Goal: Complete application form: Complete application form

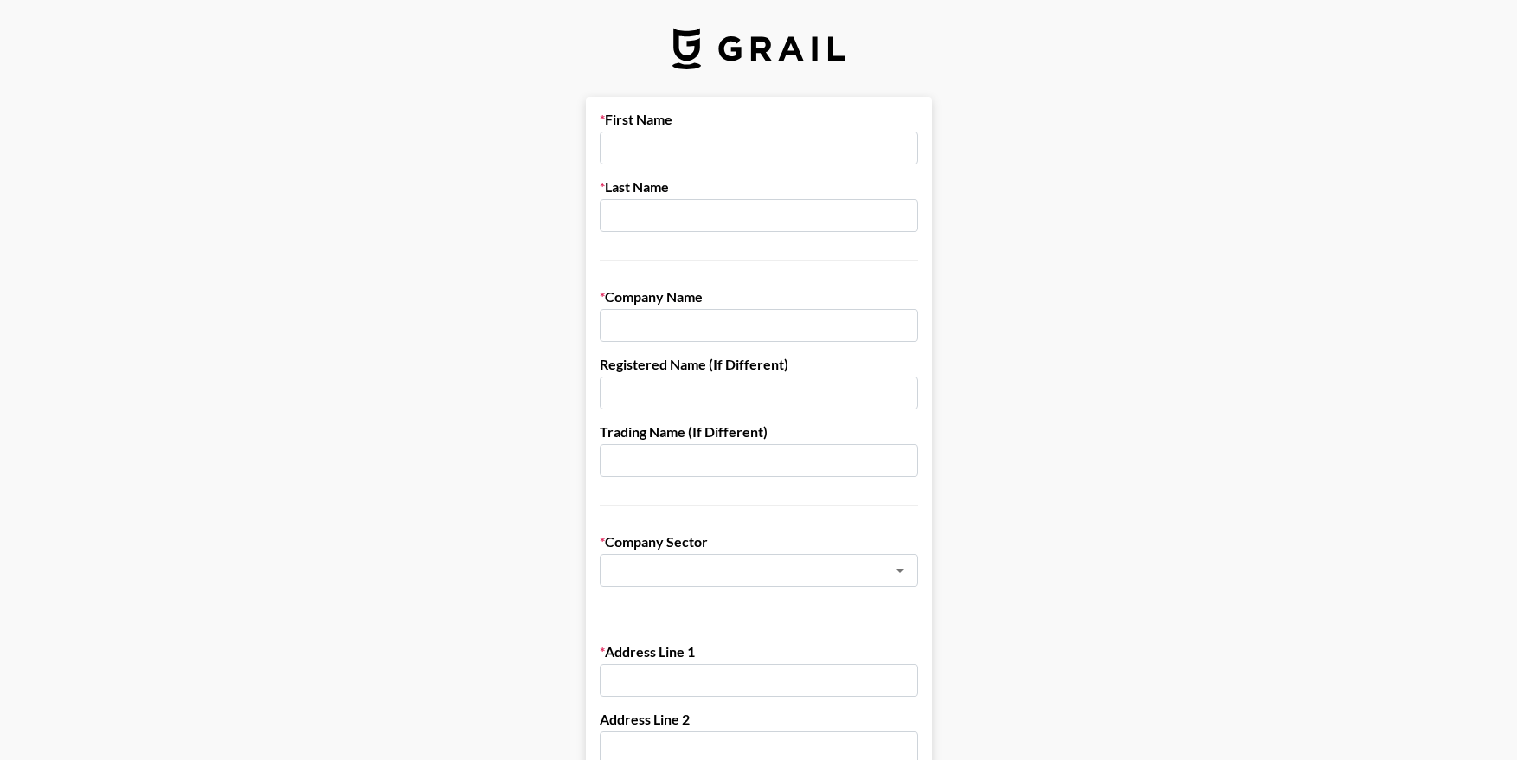
click at [655, 158] on input "text" at bounding box center [759, 148] width 319 height 33
type input "Ava"
type input "[PERSON_NAME]"
click at [656, 333] on input "text" at bounding box center [759, 325] width 319 height 33
type input "Thirty Knots"
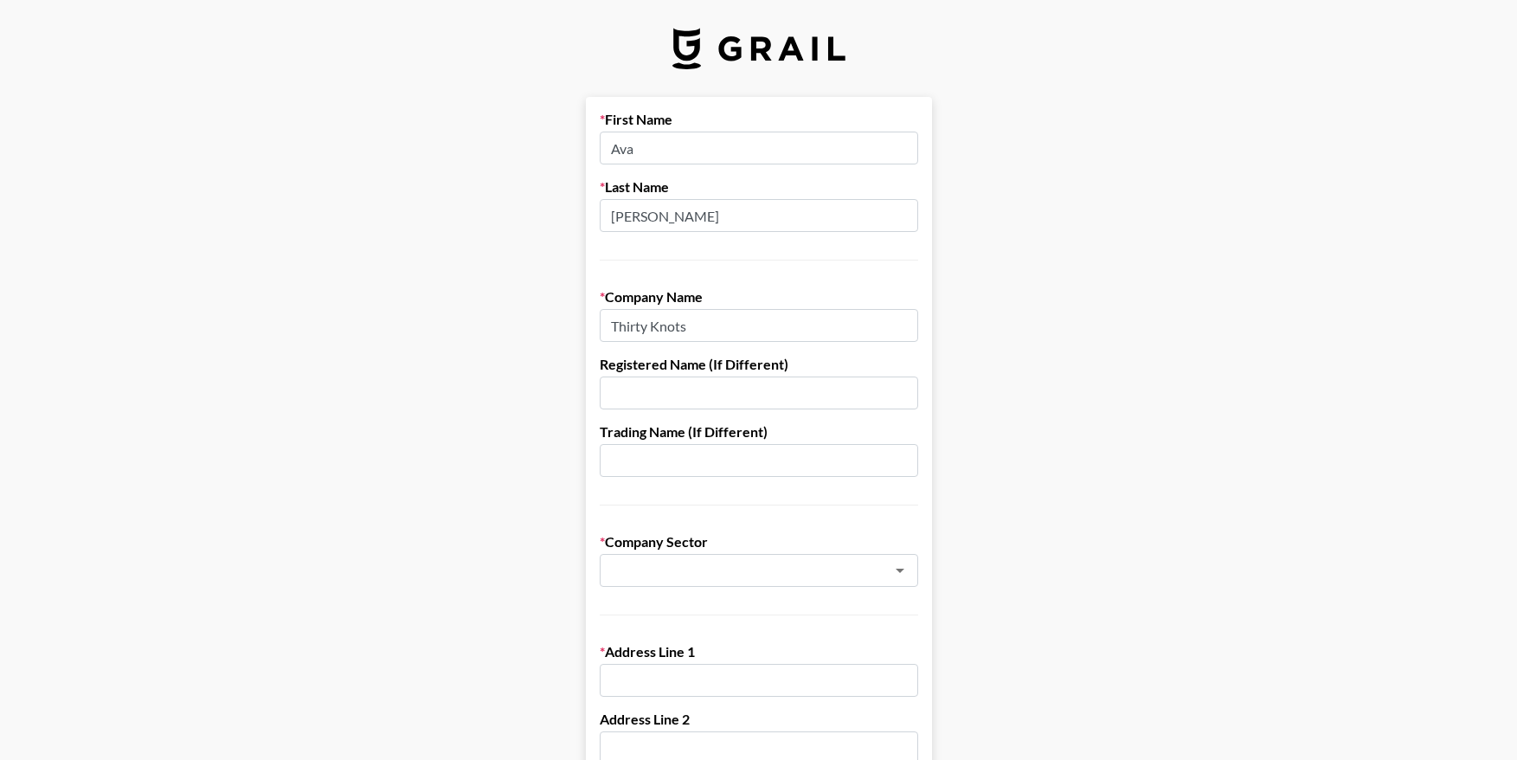
click at [603, 377] on input "text" at bounding box center [759, 393] width 319 height 33
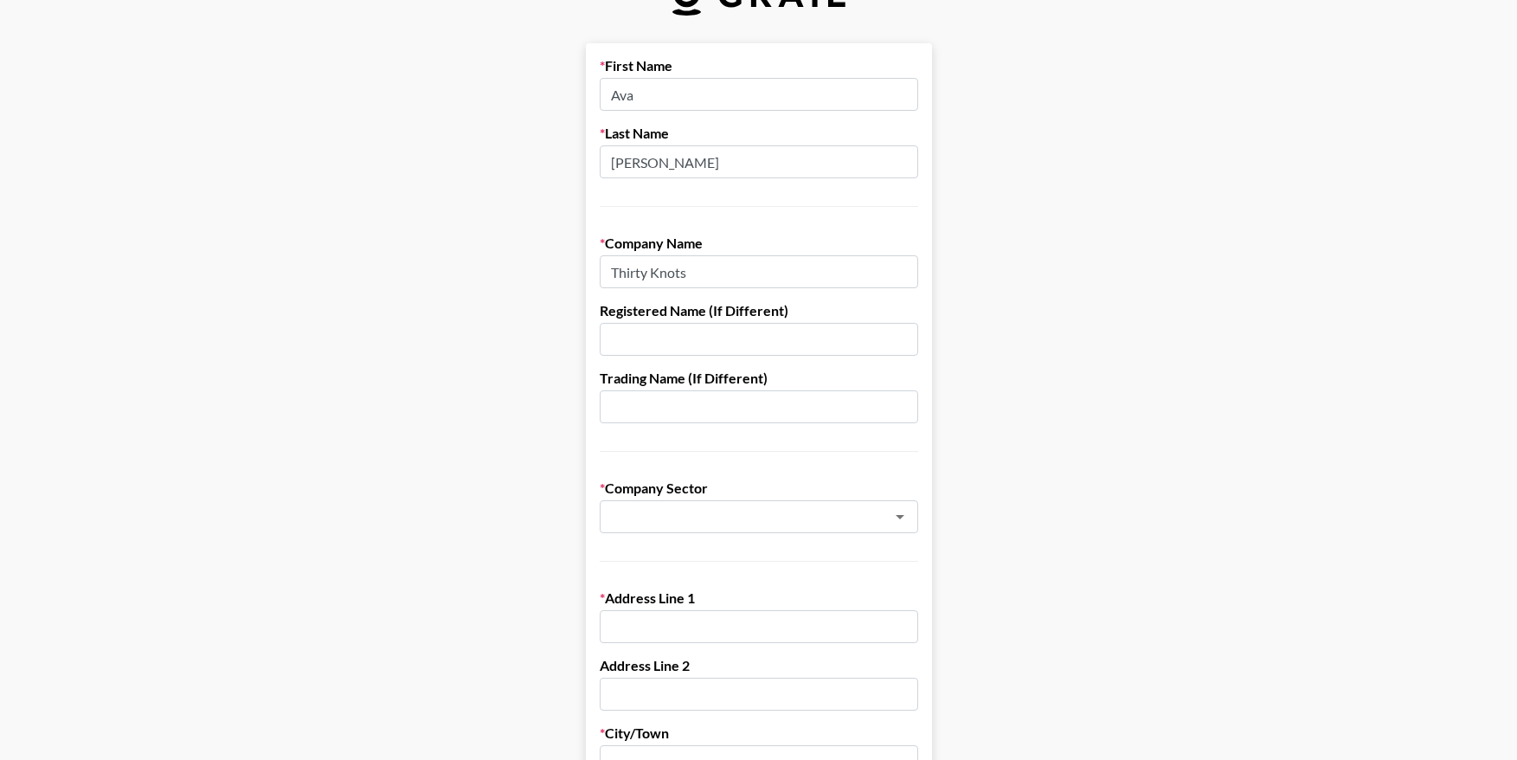
scroll to position [55, 0]
click at [681, 518] on input "text" at bounding box center [736, 516] width 252 height 20
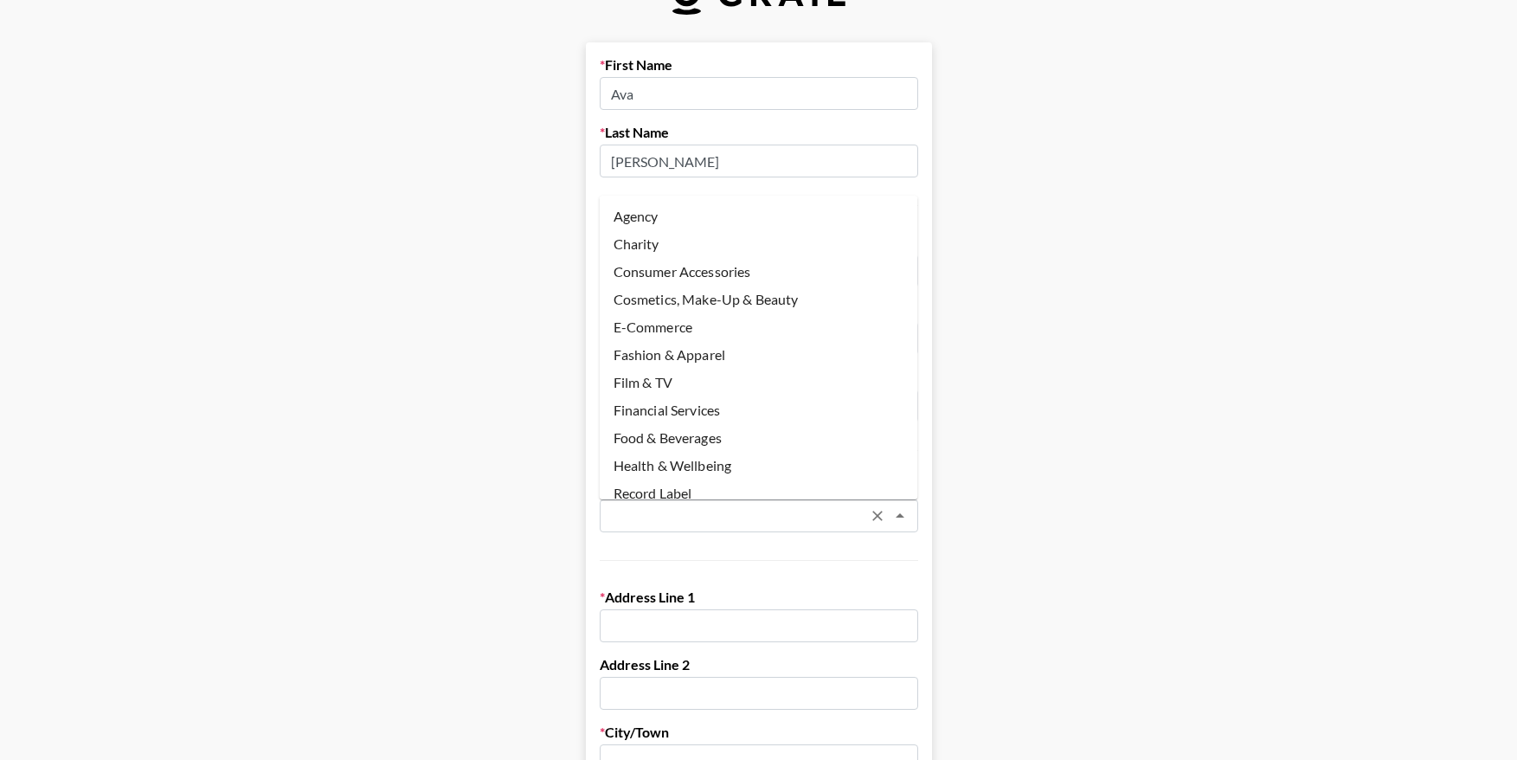
click at [667, 493] on li "Record Label" at bounding box center [759, 494] width 319 height 28
type input "Record Label"
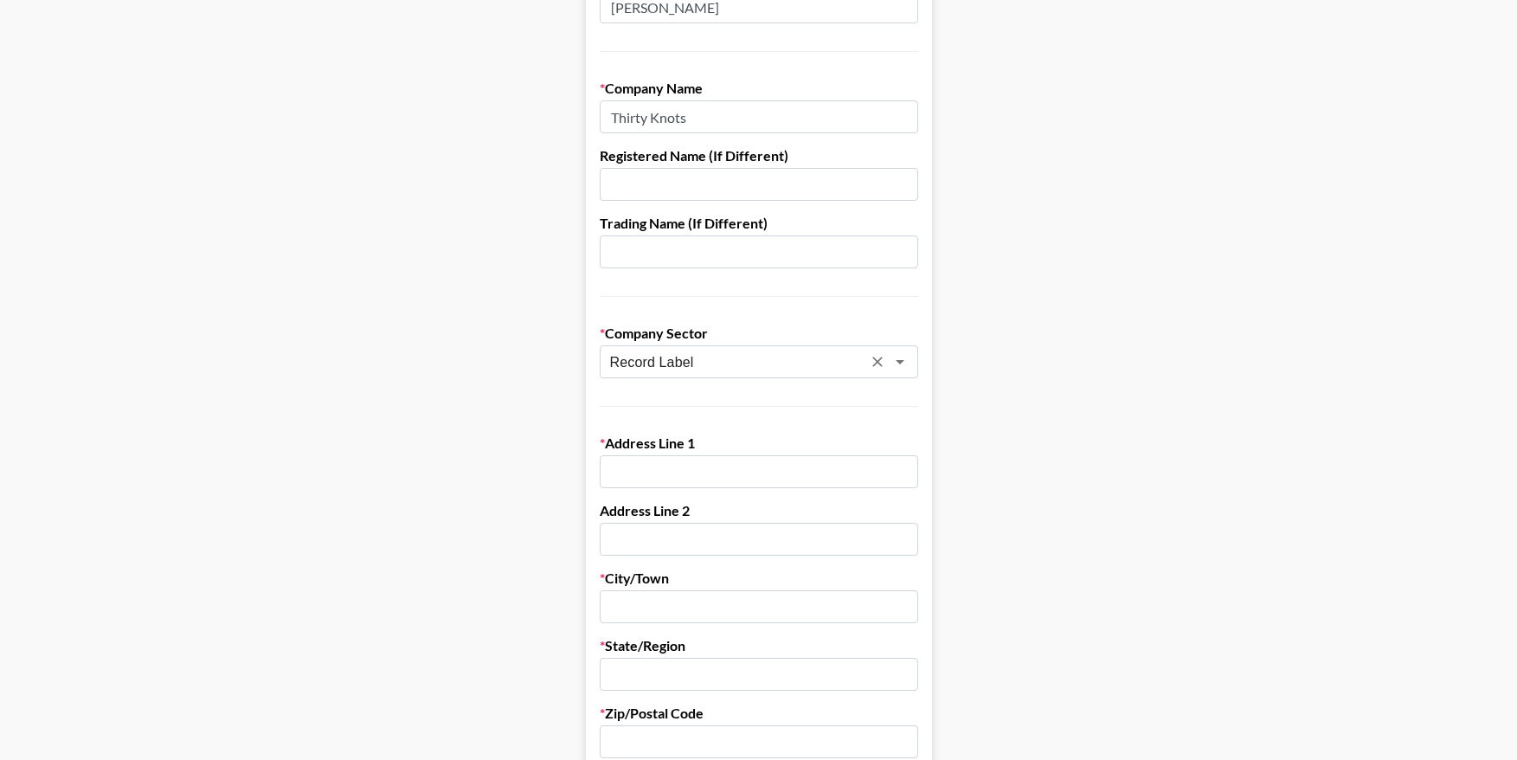
scroll to position [210, 0]
click at [822, 458] on input "text" at bounding box center [759, 470] width 319 height 33
paste input "[STREET_ADDRESS]"
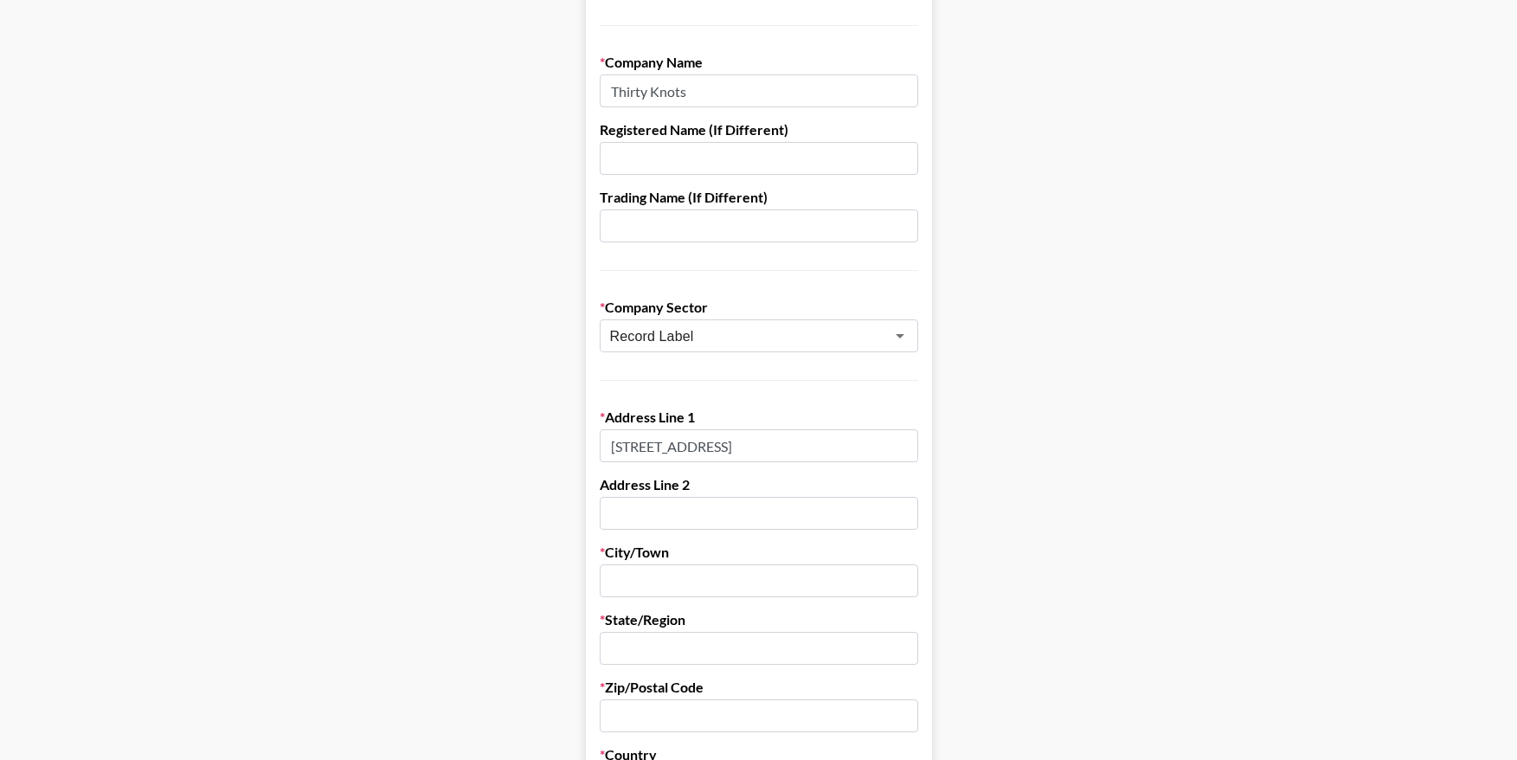
scroll to position [238, 0]
type input "[STREET_ADDRESS]"
click at [650, 581] on input "text" at bounding box center [759, 577] width 319 height 33
type input "SANTA [PERSON_NAME]"
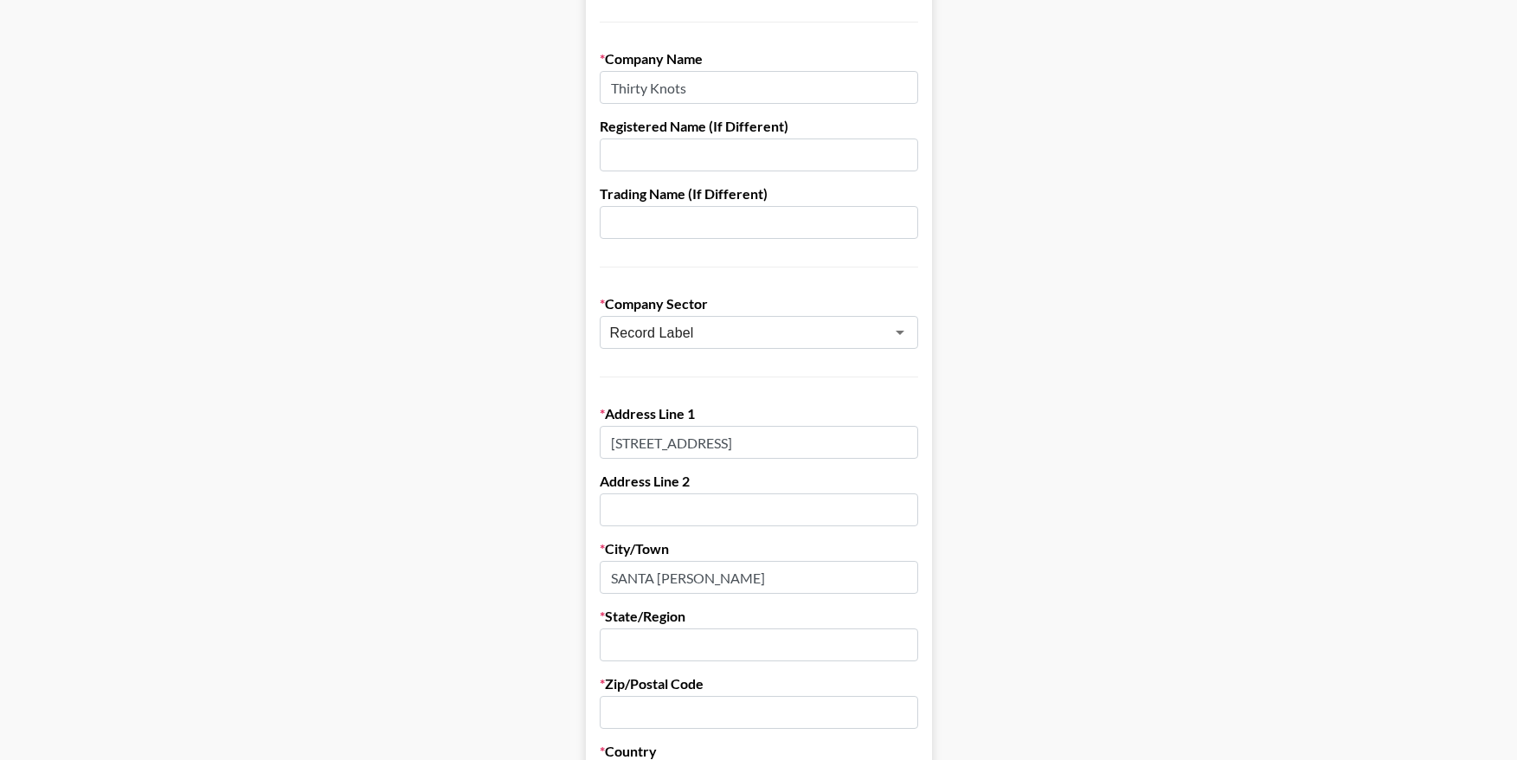
type input "STE 600"
type input "CA"
type input "90403"
type input "[EMAIL_ADDRESS][DOMAIN_NAME]"
type input "8587037714"
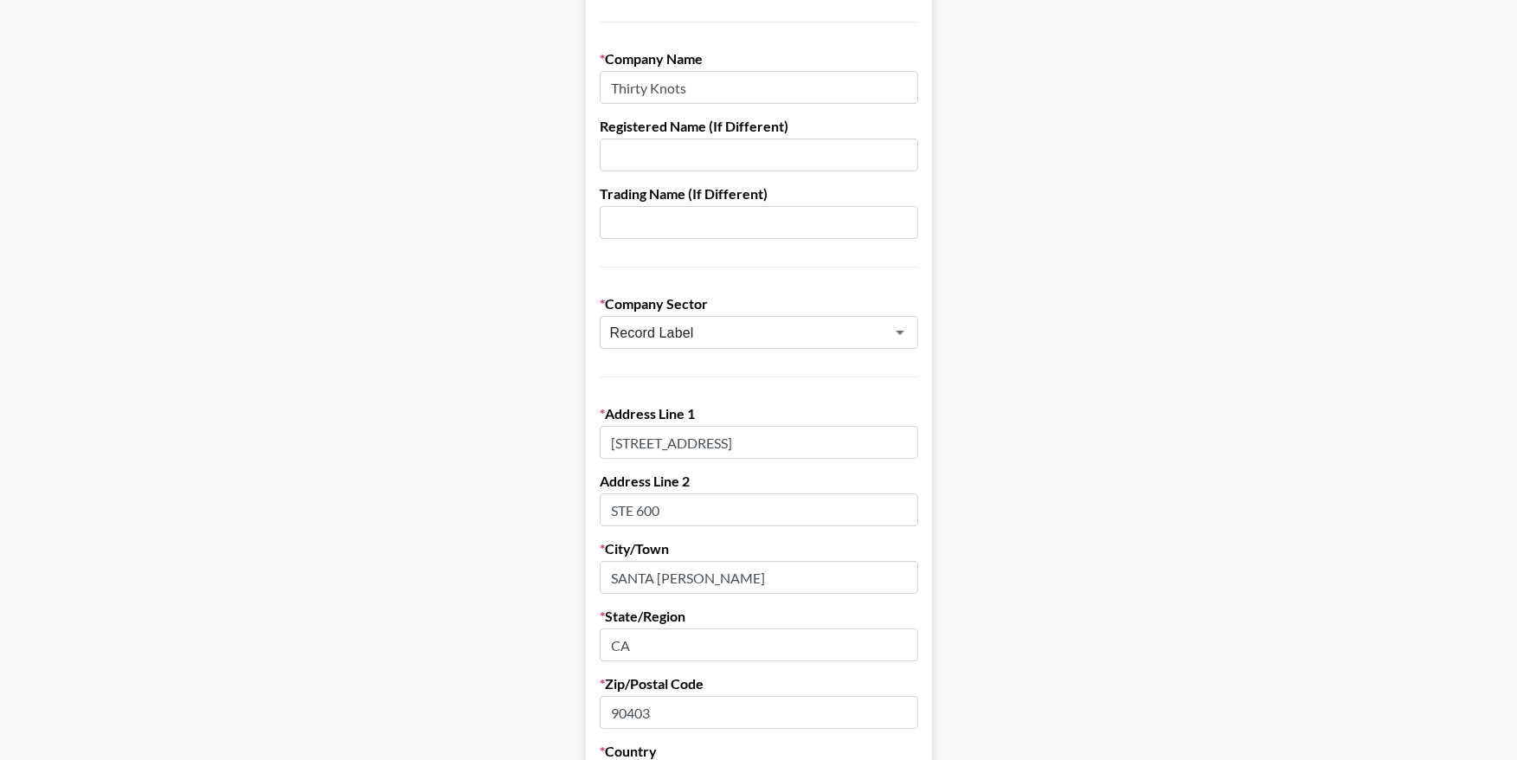
click at [542, 544] on main "First Name [PERSON_NAME] Last Name [PERSON_NAME] Company Name Thirty Knots Regi…" at bounding box center [759, 606] width 1490 height 1495
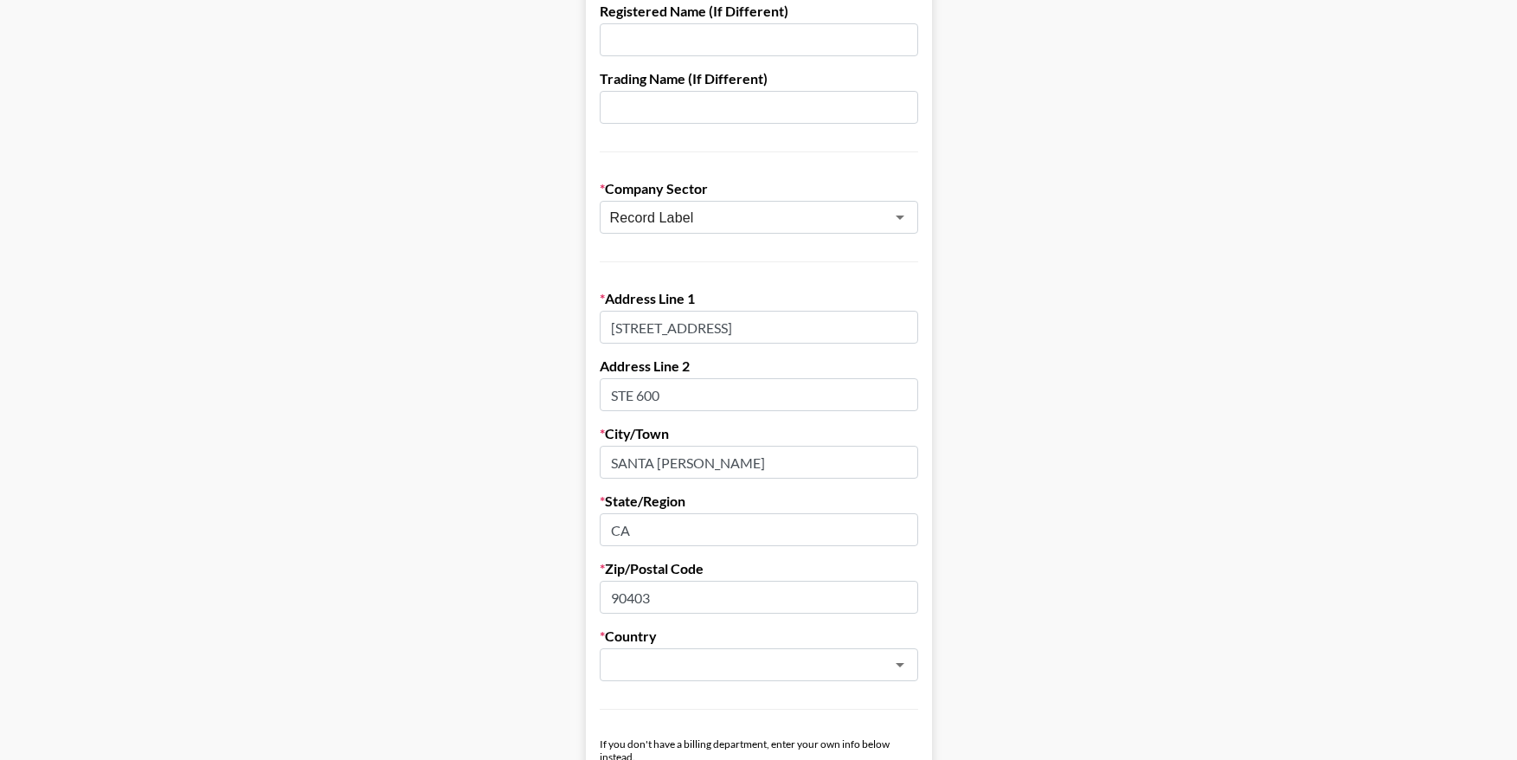
scroll to position [439, 0]
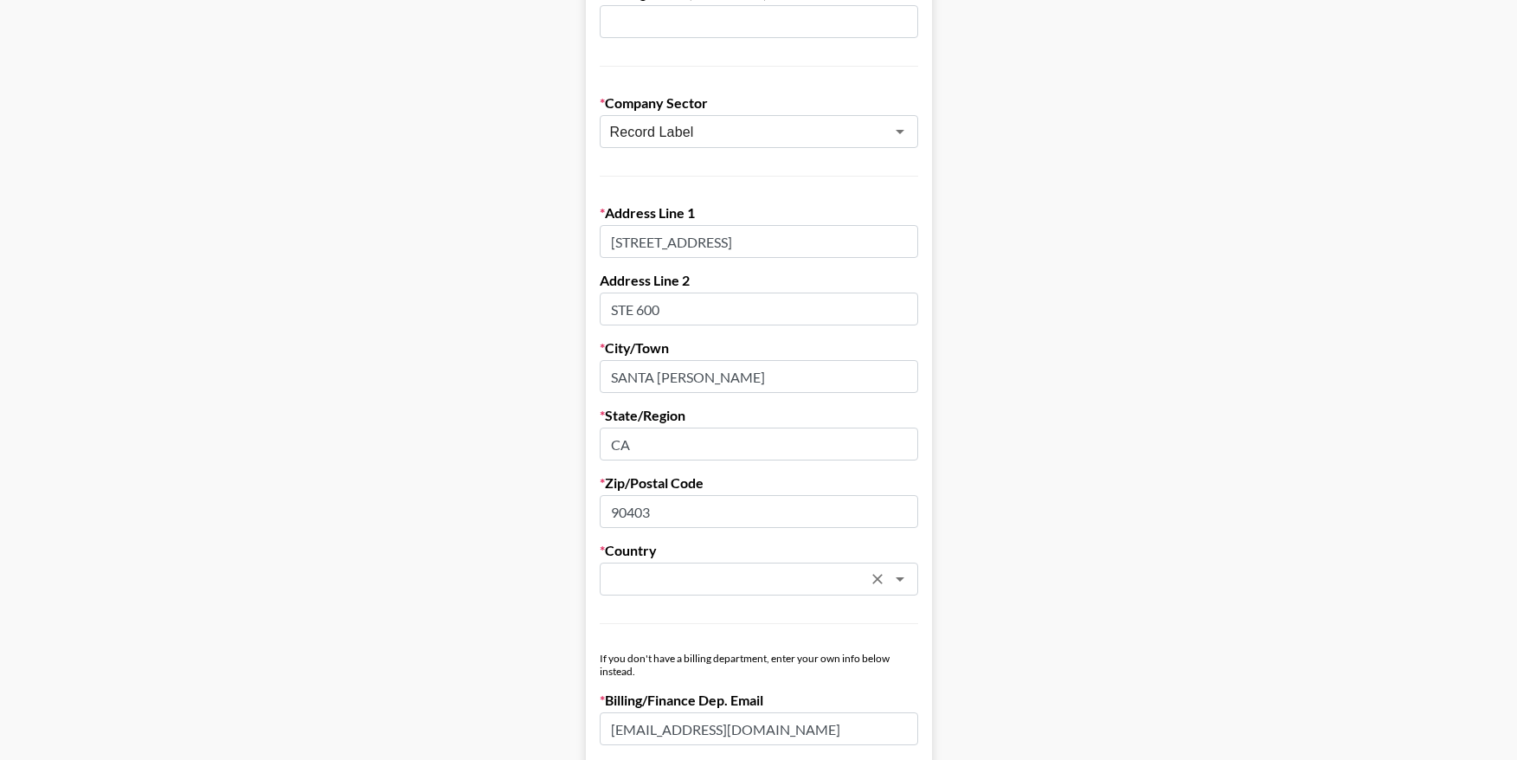
click at [617, 582] on input "text" at bounding box center [736, 580] width 252 height 20
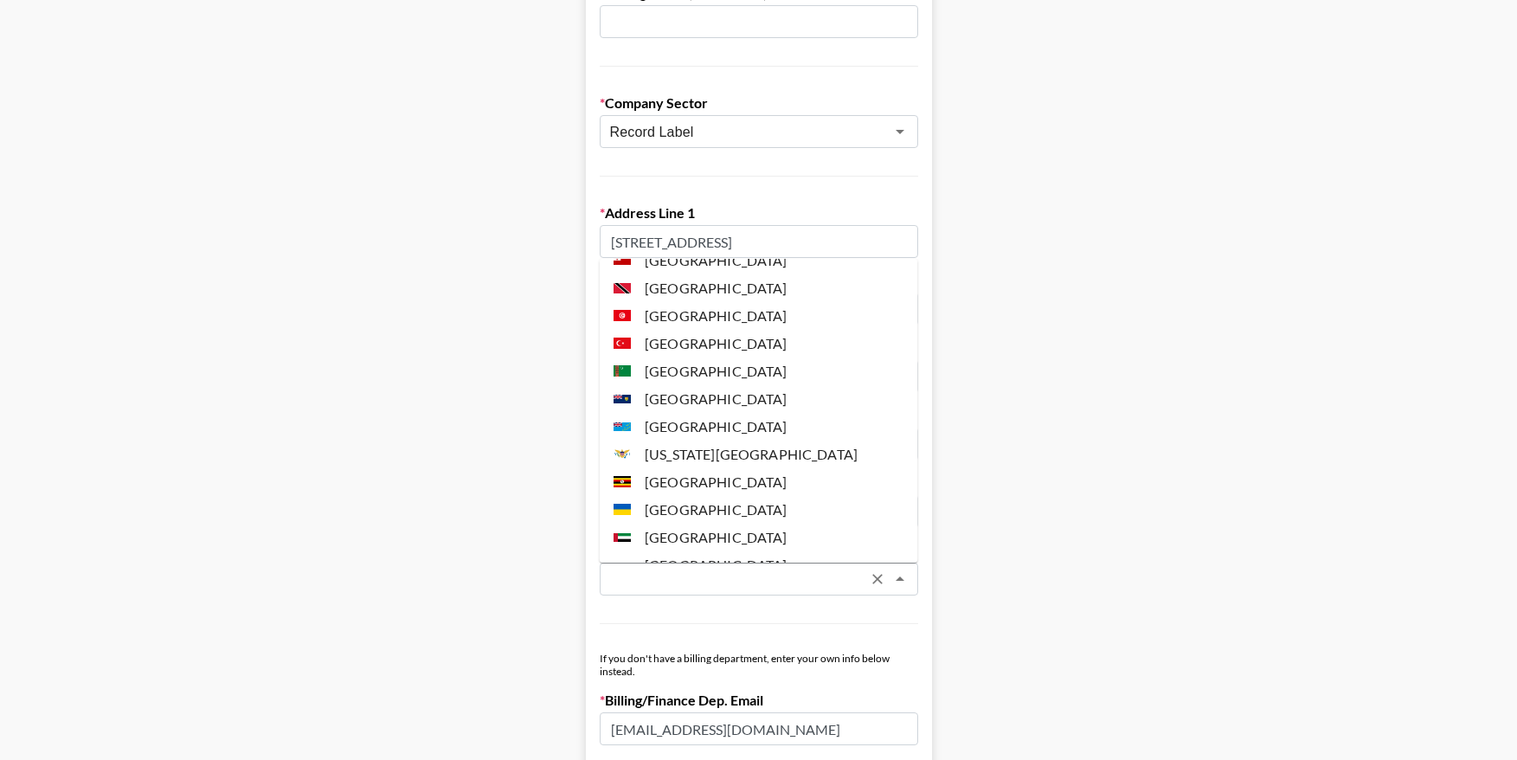
scroll to position [6600, 0]
click at [667, 334] on li "[GEOGRAPHIC_DATA]" at bounding box center [759, 348] width 319 height 28
type input "[GEOGRAPHIC_DATA]"
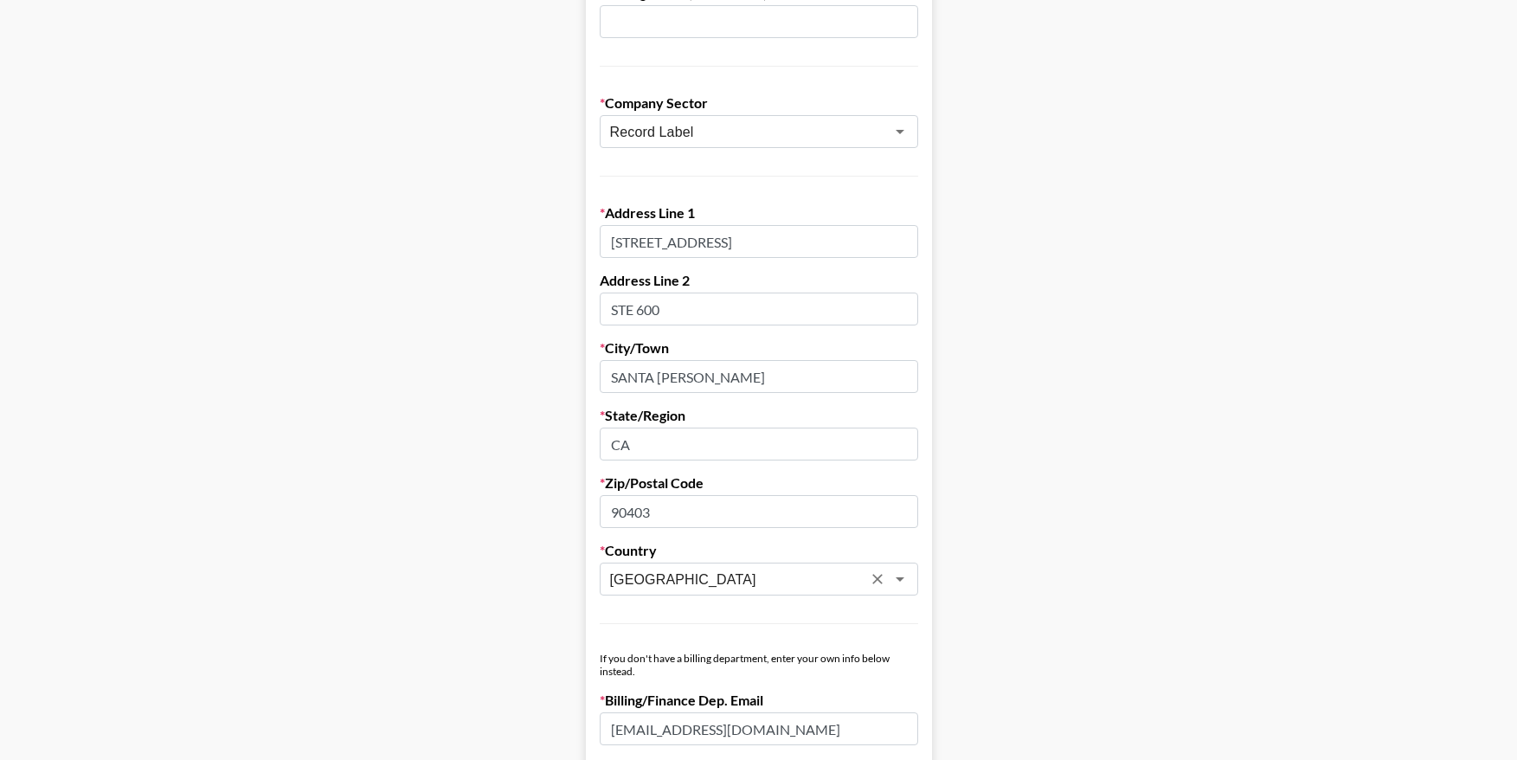
click at [541, 602] on main "First Name [PERSON_NAME] Last Name [PERSON_NAME] Company Name Thirty Knots Regi…" at bounding box center [759, 405] width 1490 height 1495
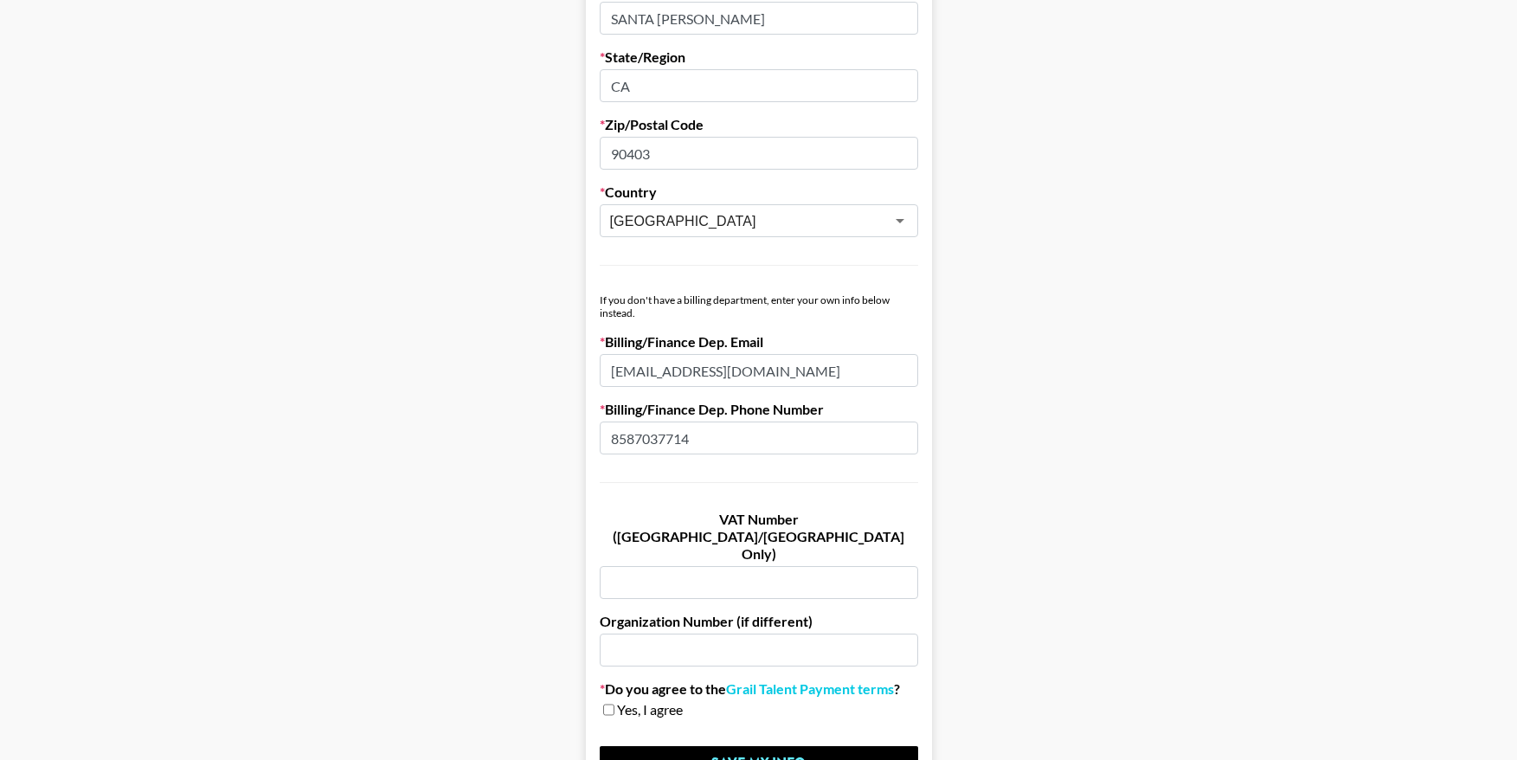
scroll to position [894, 0]
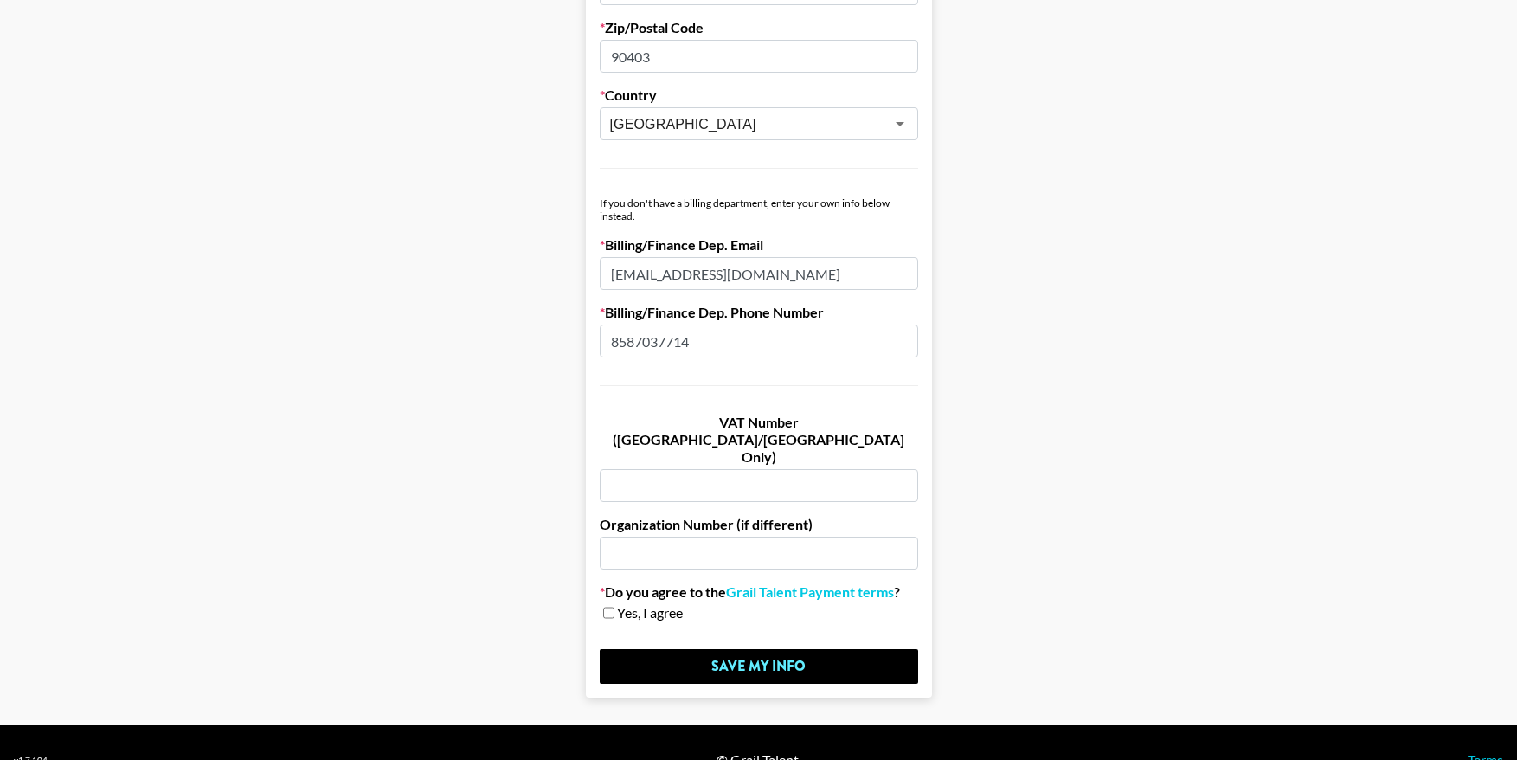
click at [606, 607] on input "checkbox" at bounding box center [608, 613] width 11 height 12
checkbox input "true"
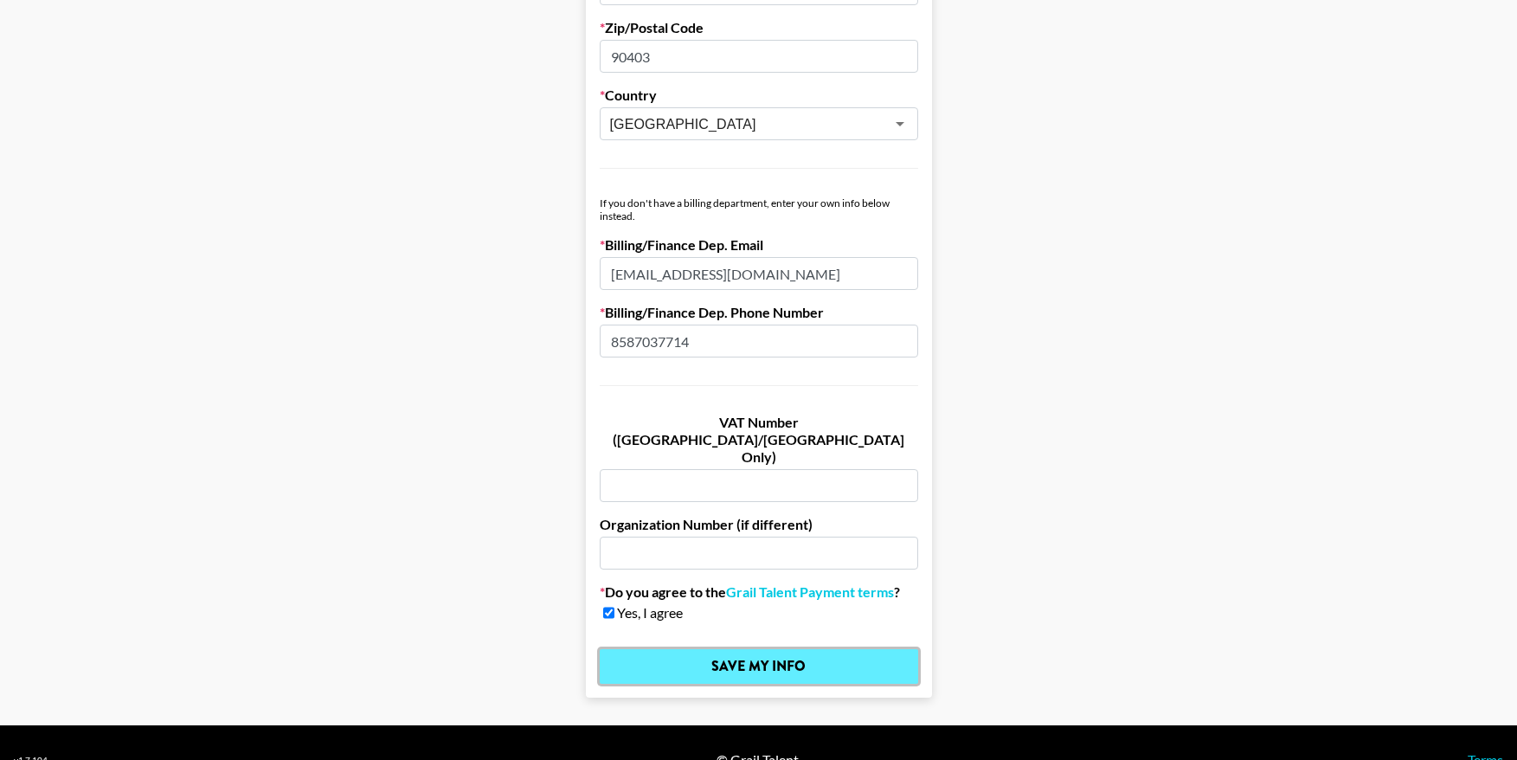
click at [745, 649] on input "Save My Info" at bounding box center [759, 666] width 319 height 35
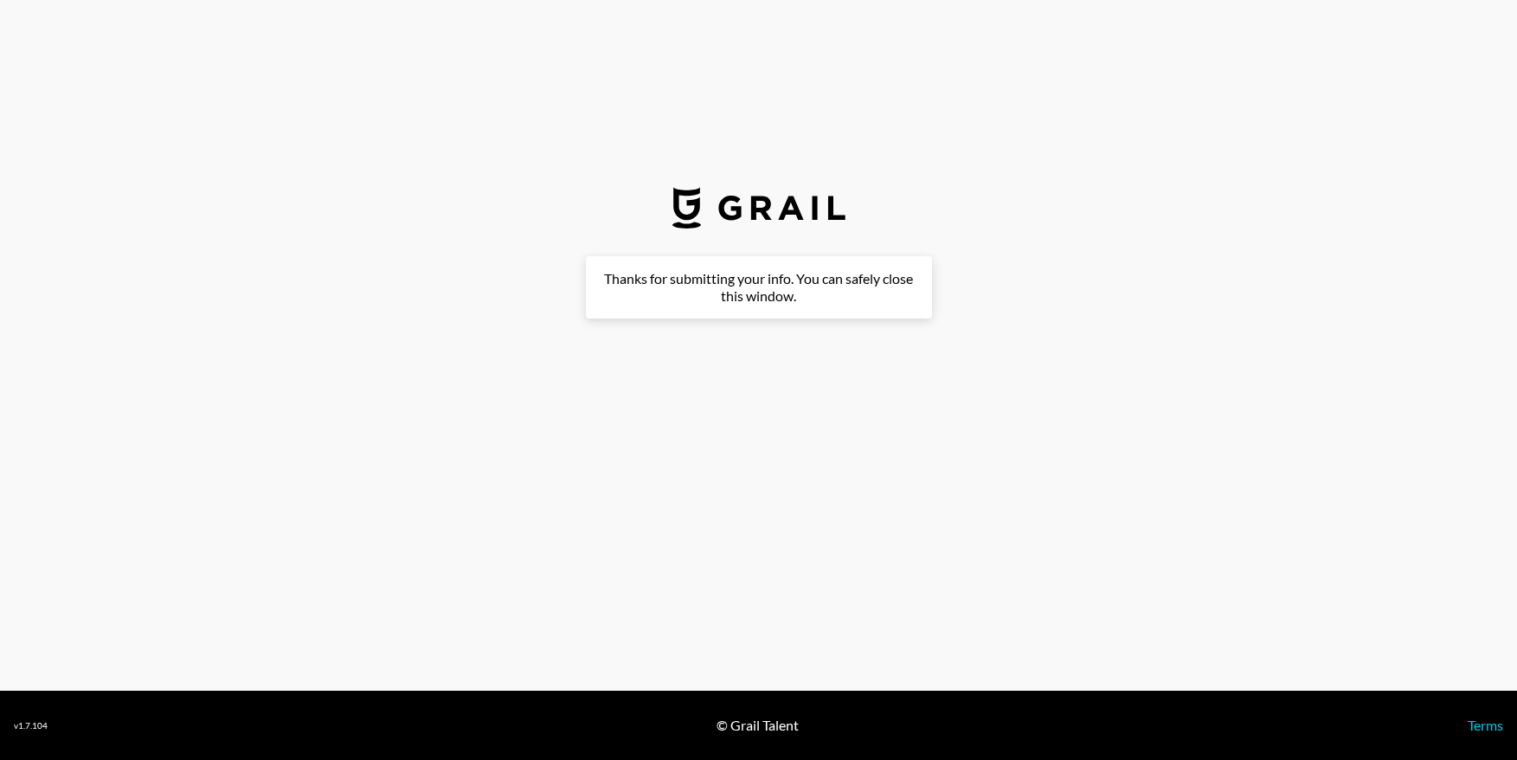
scroll to position [0, 0]
